Goal: Navigation & Orientation: Find specific page/section

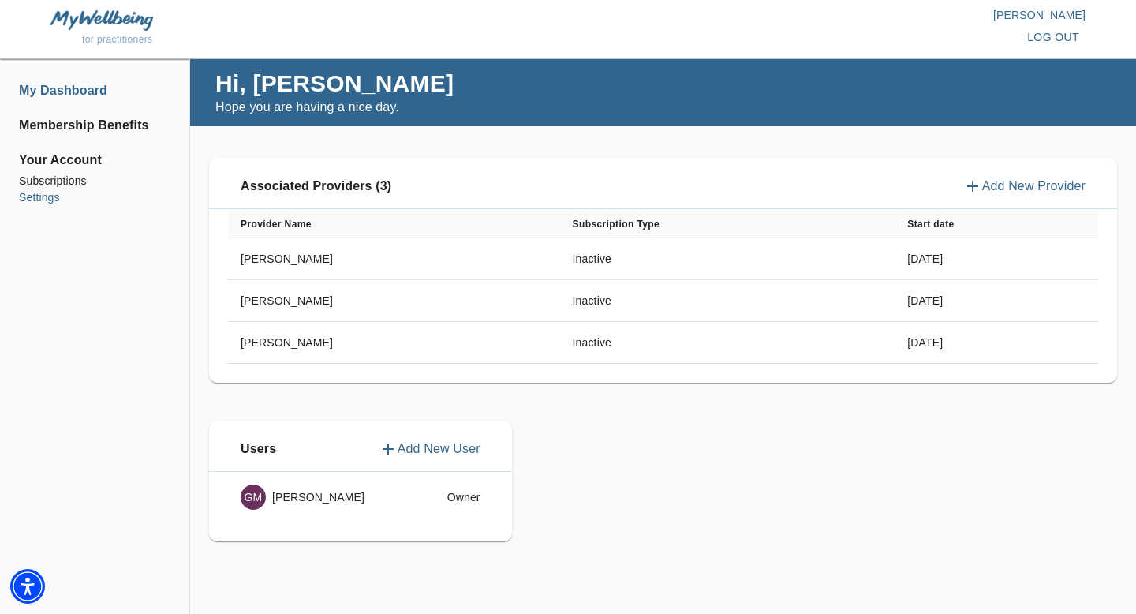
click at [73, 190] on li "Settings" at bounding box center [94, 197] width 151 height 17
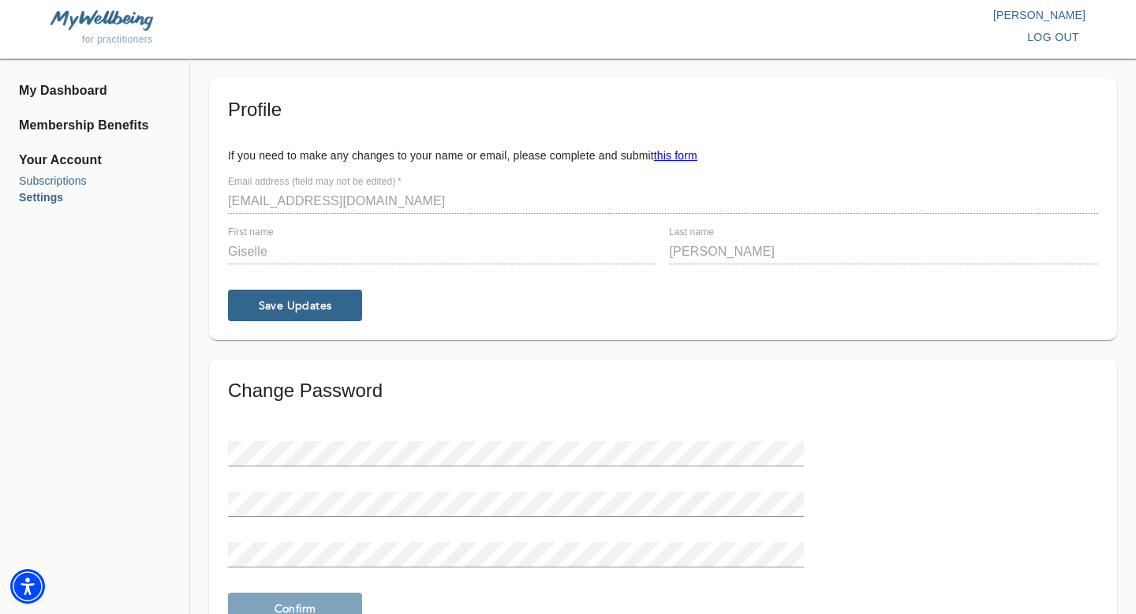
click at [76, 182] on li "Subscriptions" at bounding box center [94, 181] width 151 height 17
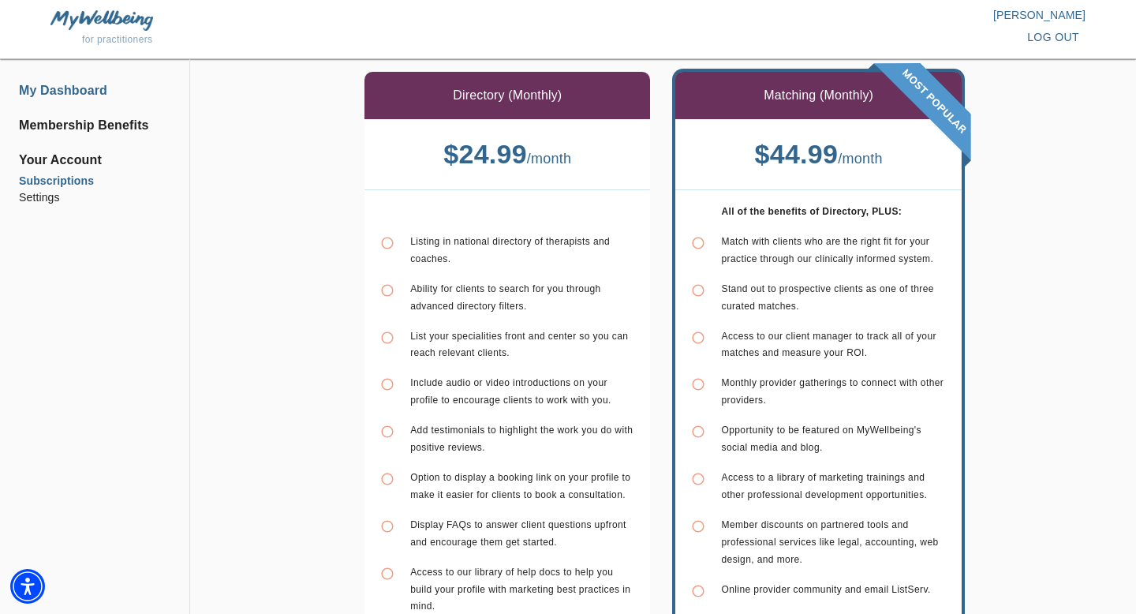
click at [71, 95] on li "My Dashboard" at bounding box center [94, 90] width 151 height 19
